Goal: Task Accomplishment & Management: Manage account settings

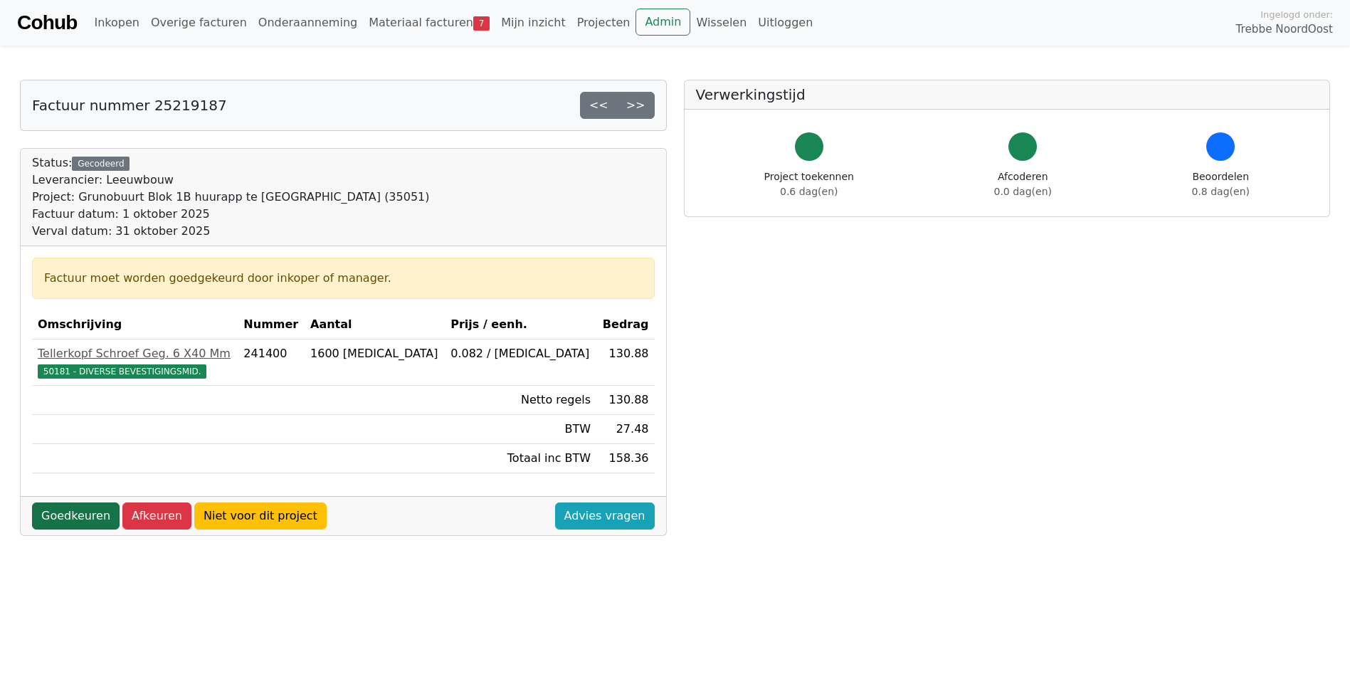
click at [78, 518] on link "Goedkeuren" at bounding box center [76, 515] width 88 height 27
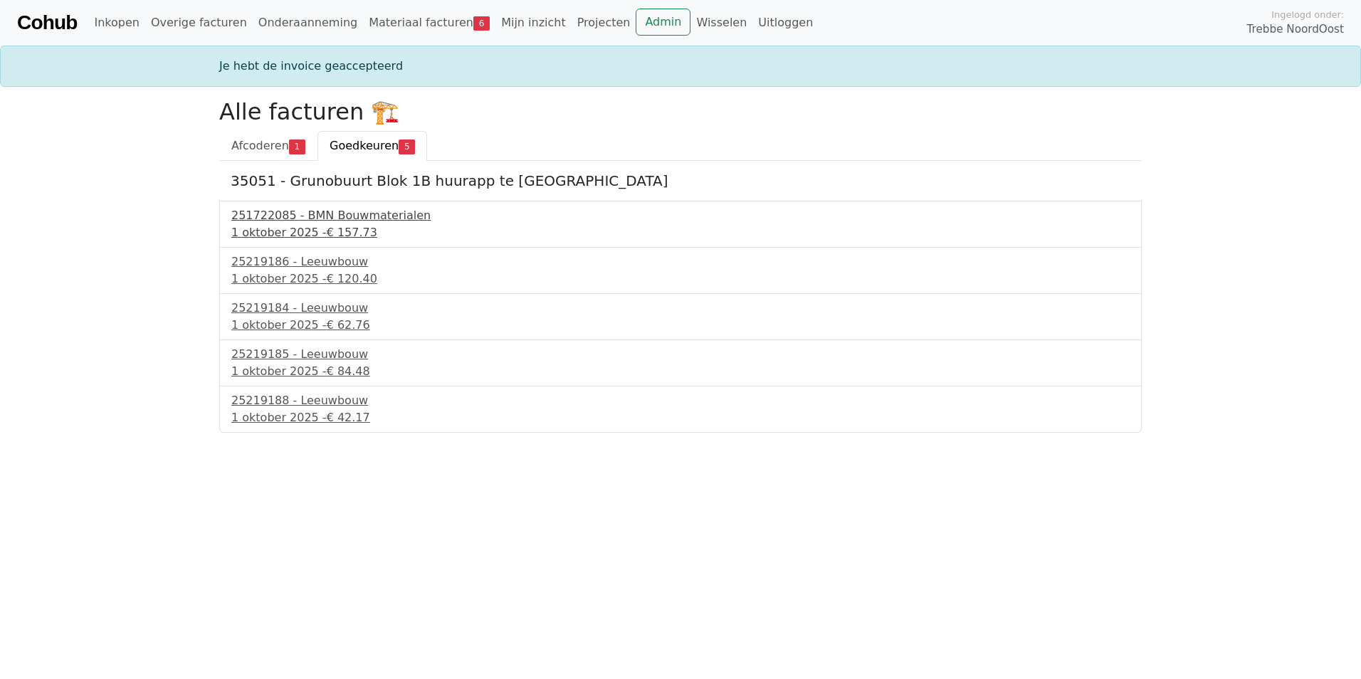
click at [289, 223] on div "251722085 - BMN Bouwmaterialen" at bounding box center [680, 215] width 898 height 17
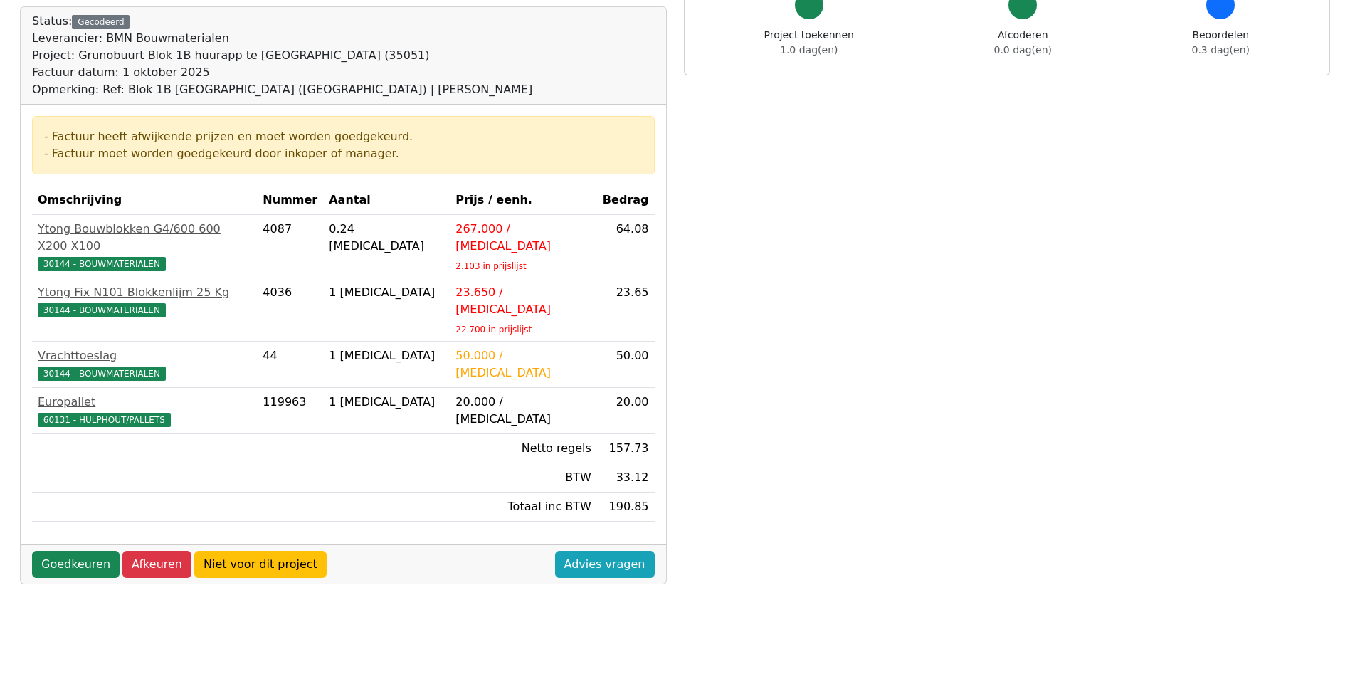
scroll to position [142, 0]
click at [77, 550] on link "Goedkeuren" at bounding box center [76, 563] width 88 height 27
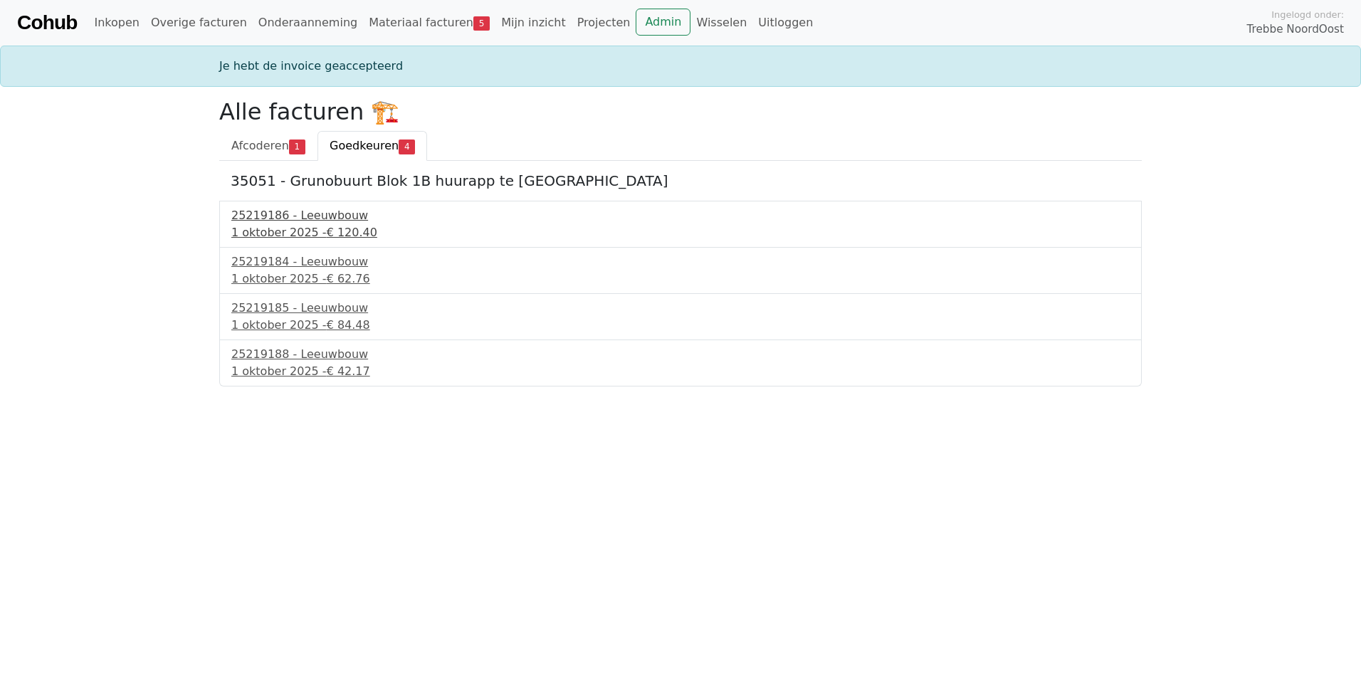
click at [315, 226] on div "1 oktober 2025 - € 120.40" at bounding box center [680, 232] width 898 height 17
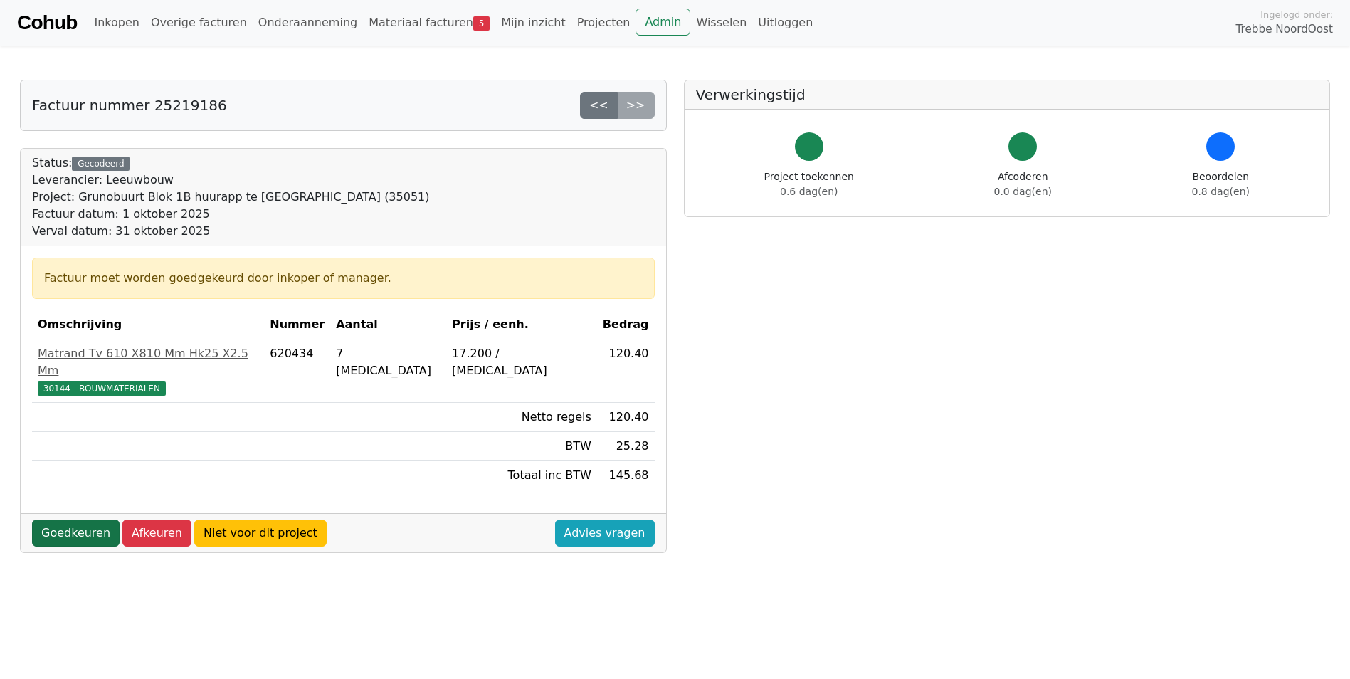
click at [76, 519] on link "Goedkeuren" at bounding box center [76, 532] width 88 height 27
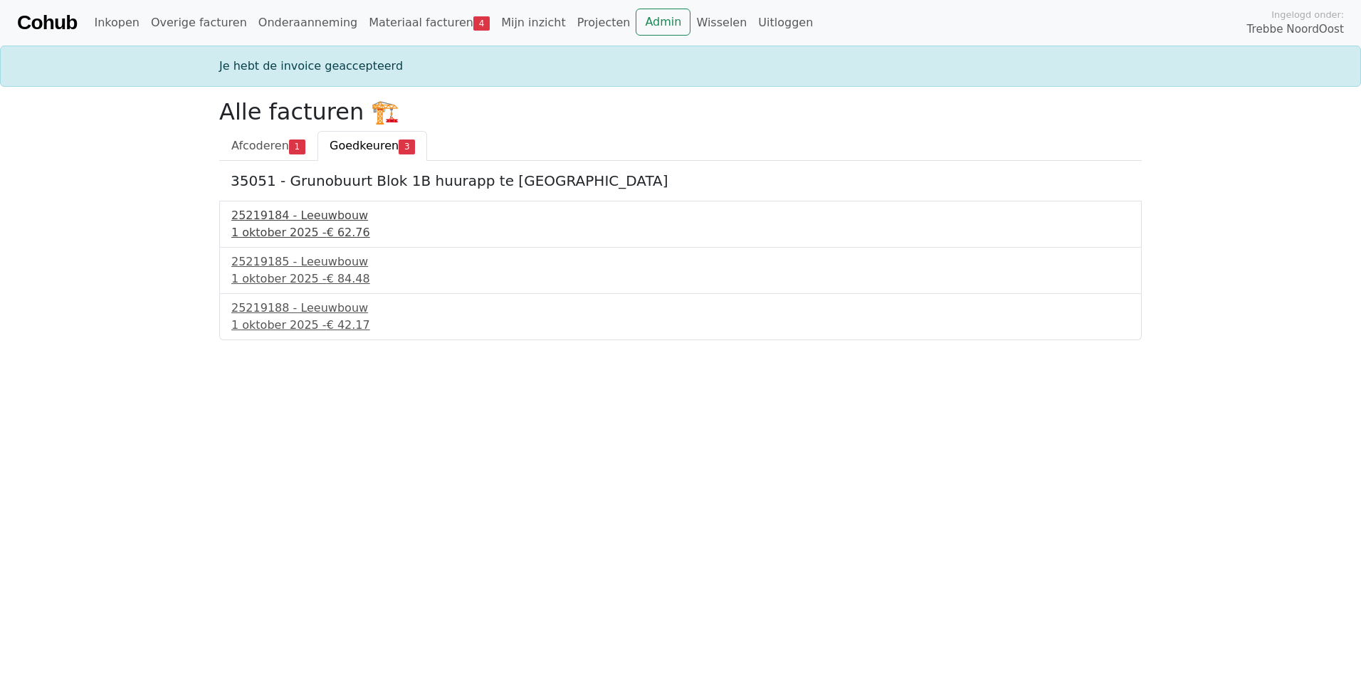
click at [318, 216] on div "25219184 - Leeuwbouw" at bounding box center [680, 215] width 898 height 17
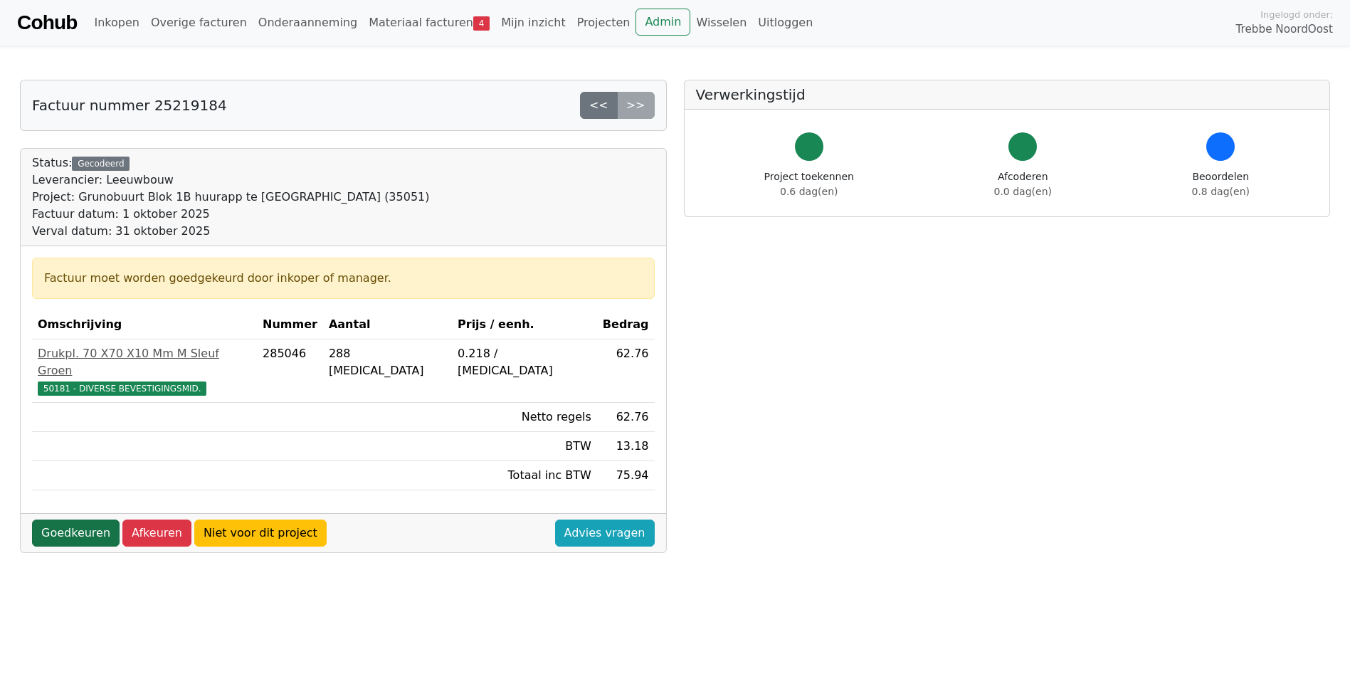
click at [71, 519] on link "Goedkeuren" at bounding box center [76, 532] width 88 height 27
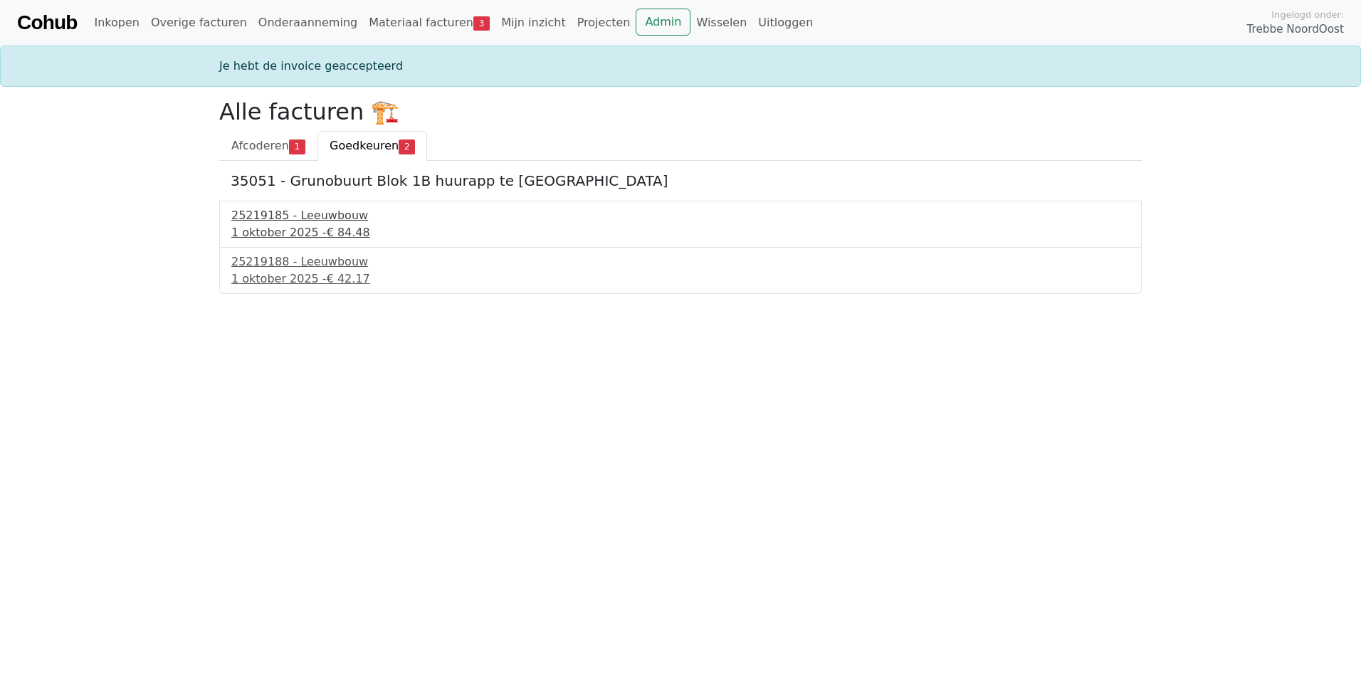
click at [305, 212] on div "25219185 - Leeuwbouw" at bounding box center [680, 215] width 898 height 17
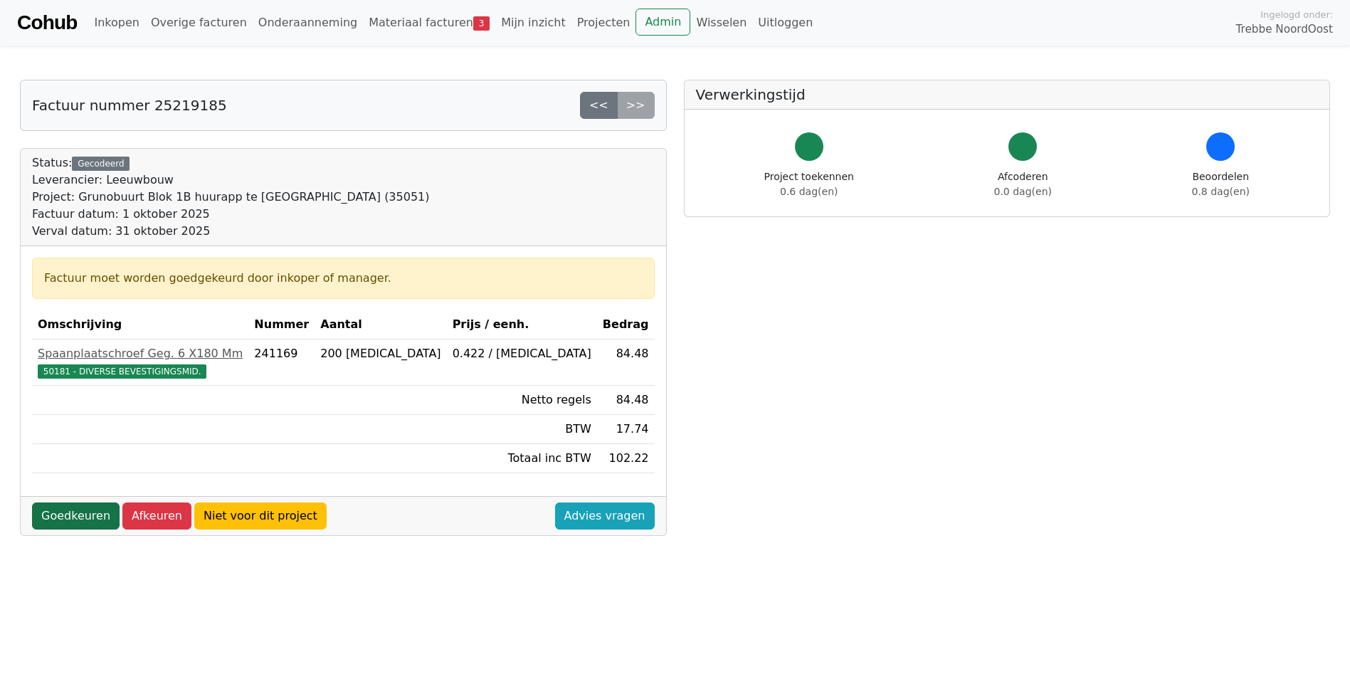
click at [72, 510] on link "Goedkeuren" at bounding box center [76, 515] width 88 height 27
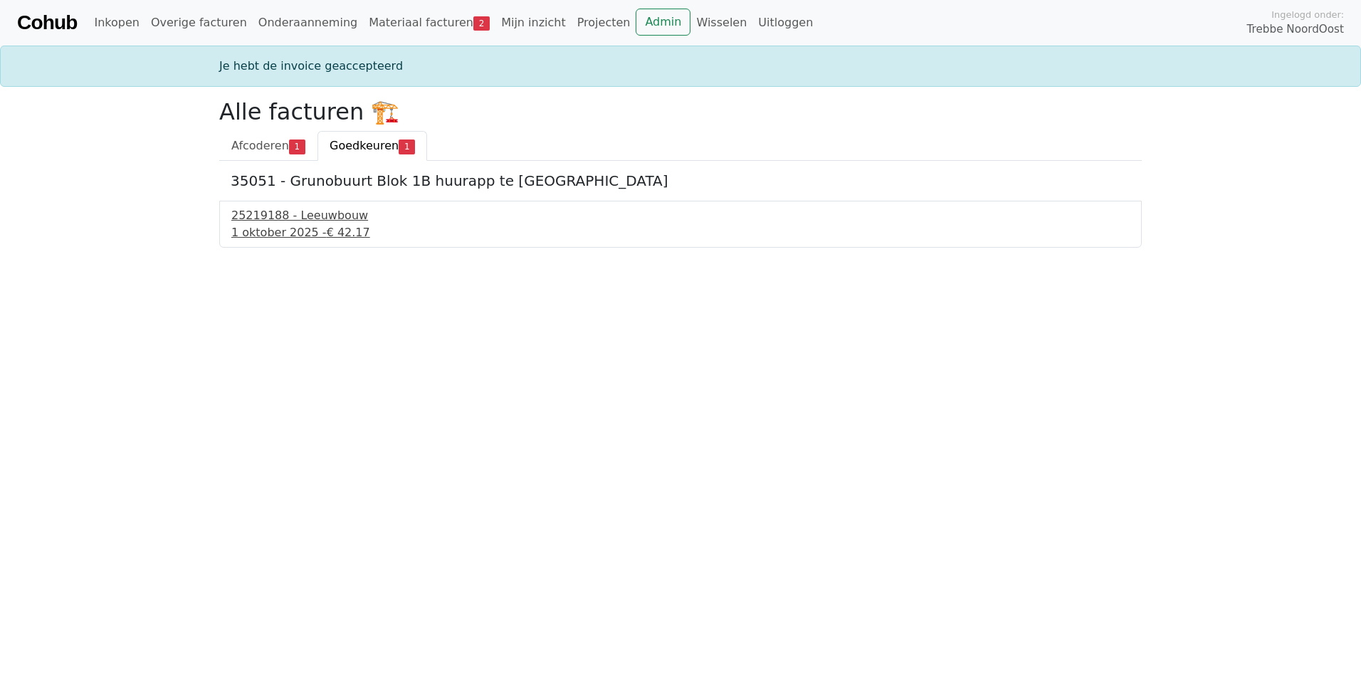
click at [315, 224] on div "1 oktober 2025 - € 42.17" at bounding box center [680, 232] width 898 height 17
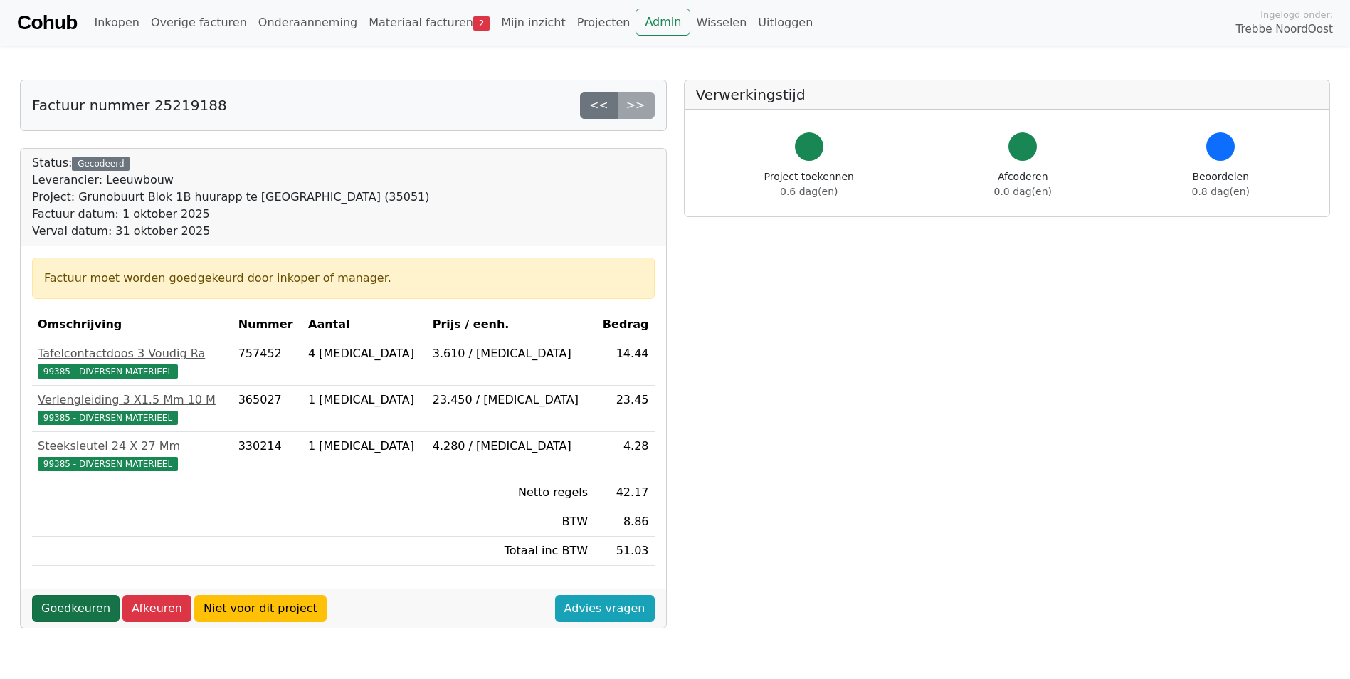
click at [70, 606] on link "Goedkeuren" at bounding box center [76, 608] width 88 height 27
